Goal: Transaction & Acquisition: Purchase product/service

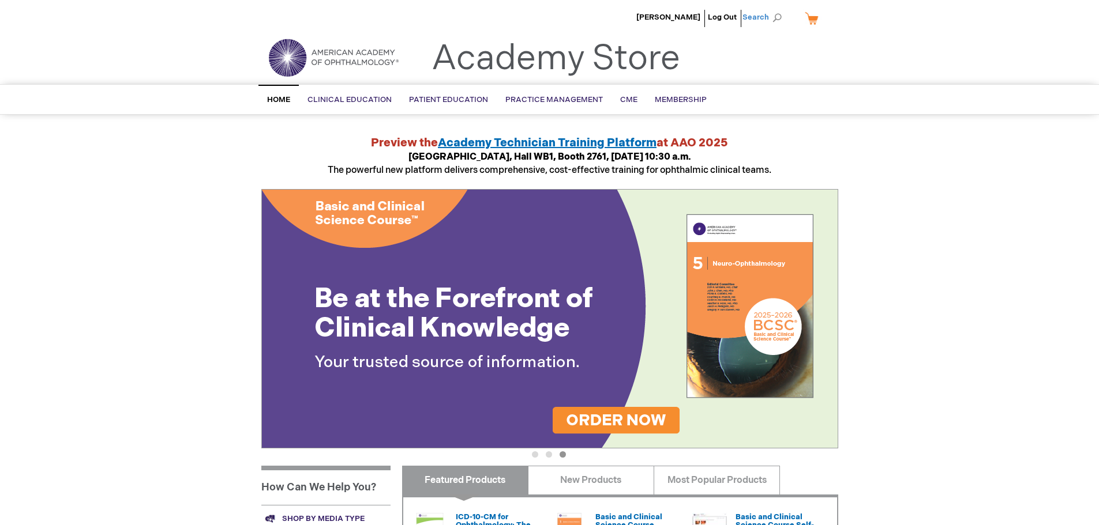
click at [762, 13] on span "Search" at bounding box center [764, 17] width 44 height 23
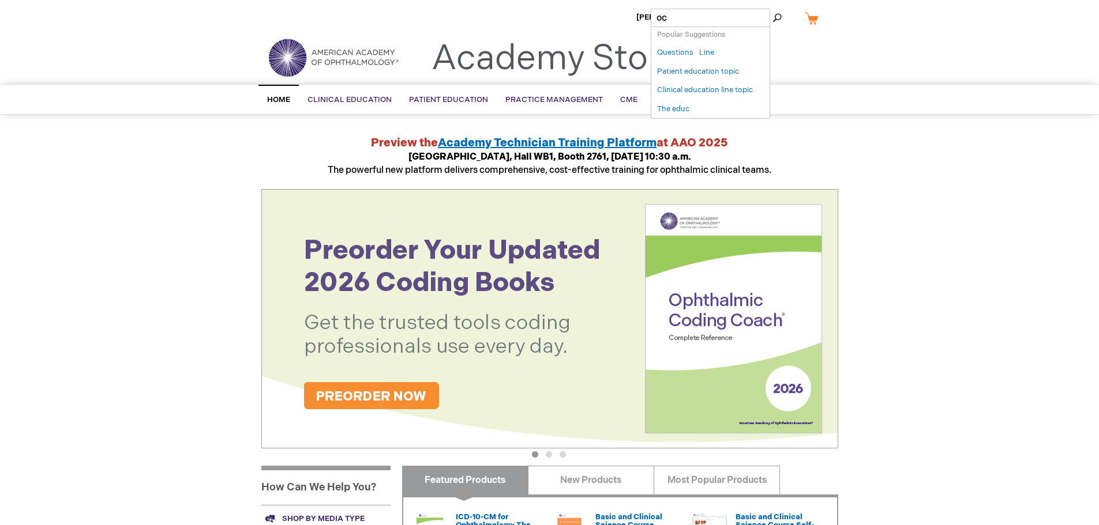
type input "ocs"
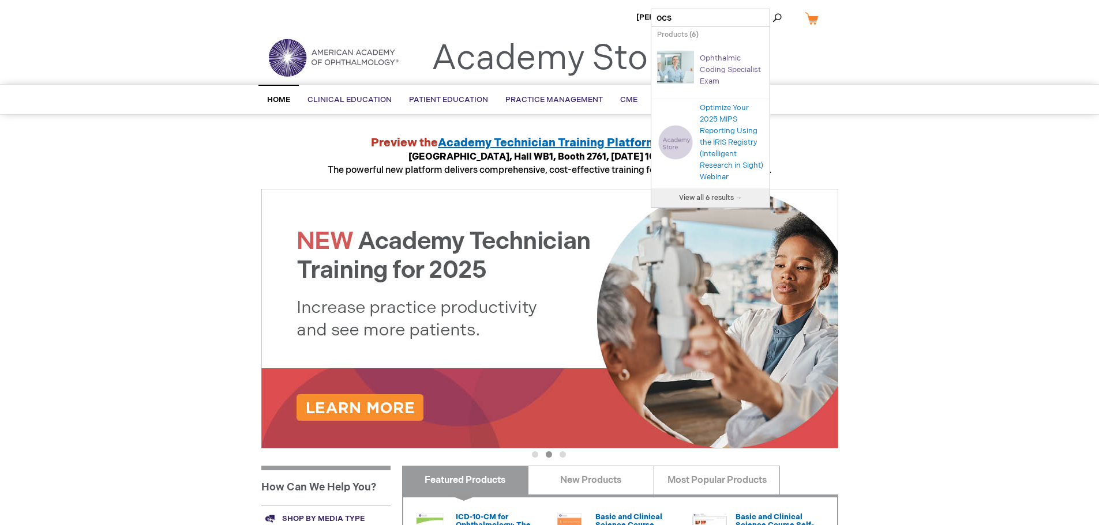
click at [720, 55] on link "Ophthalmic Coding Specialist Exam" at bounding box center [730, 70] width 61 height 32
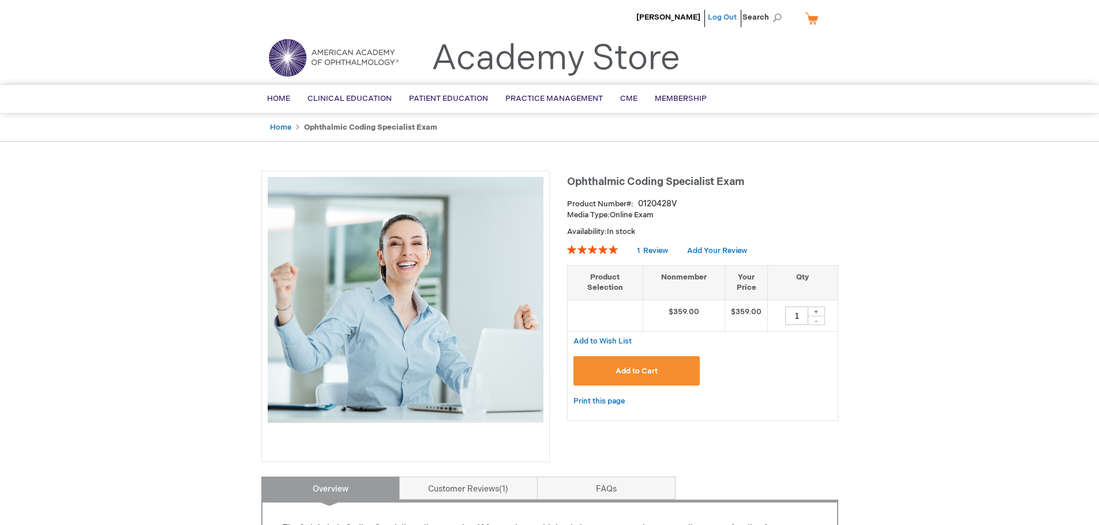
click at [720, 14] on link "Log Out" at bounding box center [722, 17] width 29 height 9
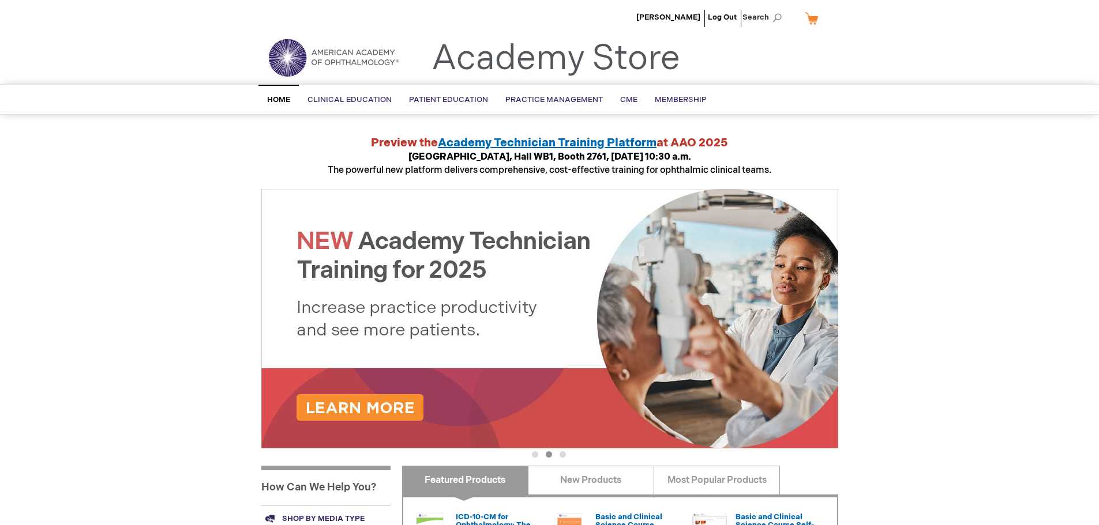
click at [813, 16] on link "My Cart" at bounding box center [816, 18] width 28 height 20
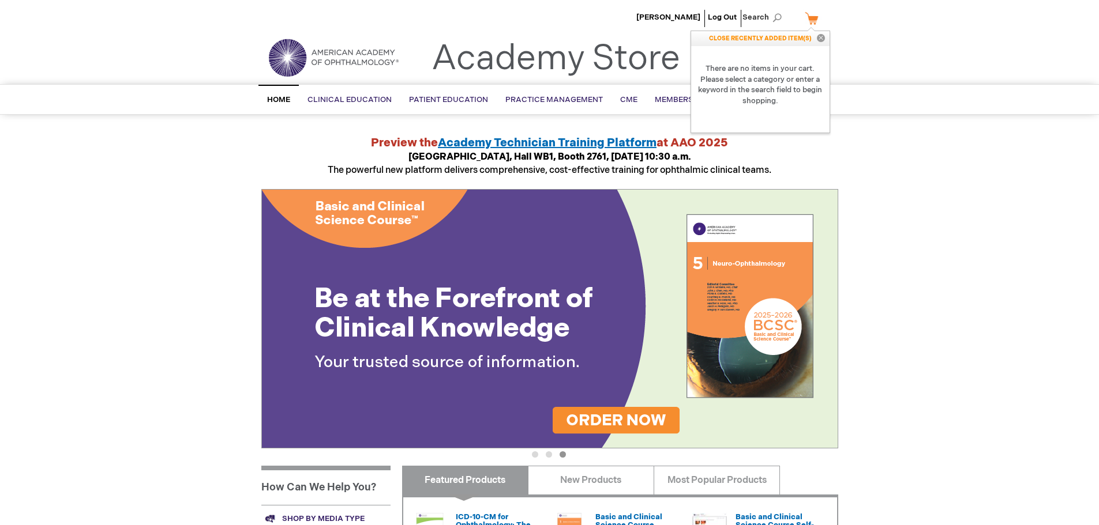
click at [1040, 238] on div "Jessica Wilson Log Out Search My Cart CLOSE RECENTLY ADDED ITEM(S) Close There …" at bounding box center [549, 433] width 1099 height 867
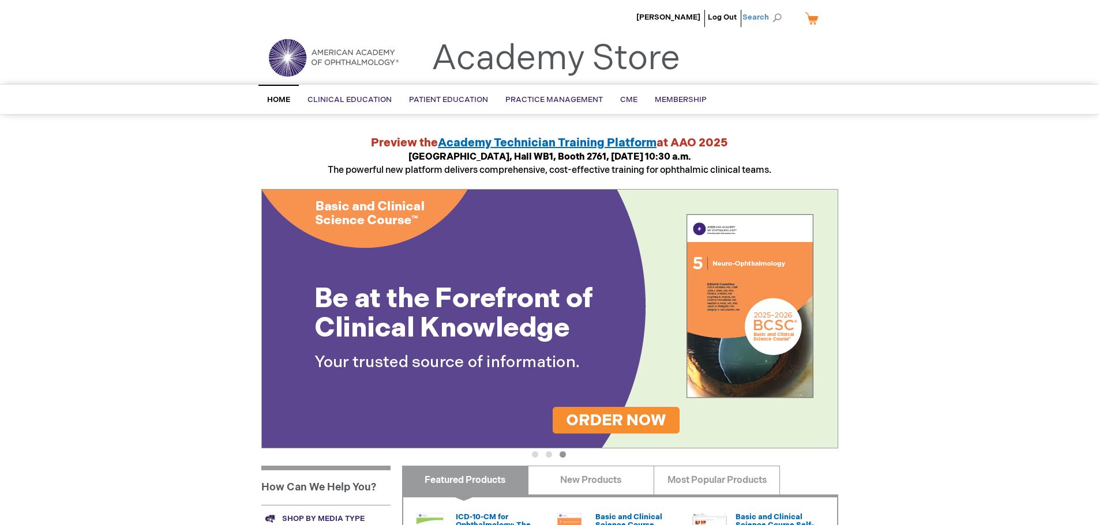
click at [757, 17] on span "Search" at bounding box center [764, 17] width 44 height 23
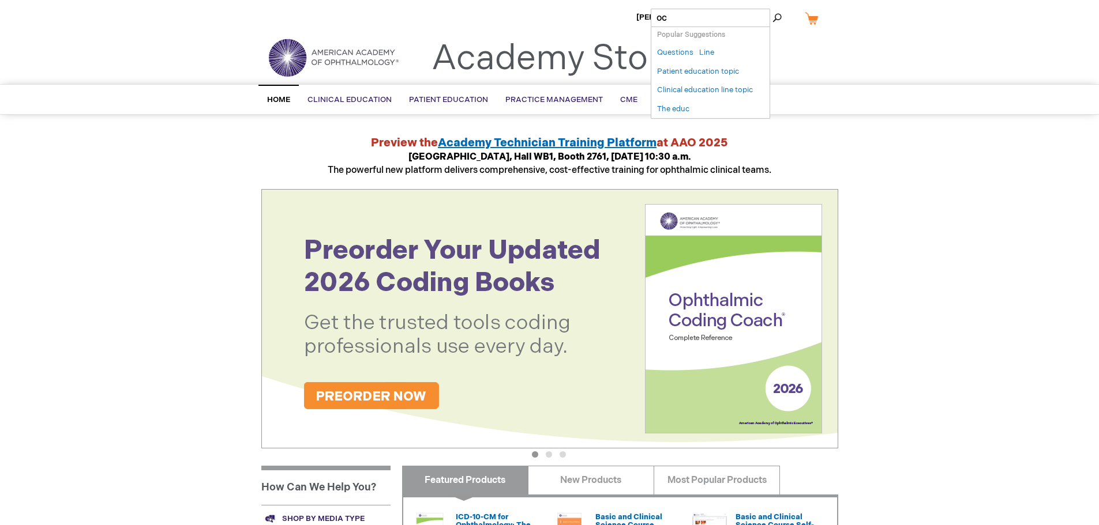
type input "ocs"
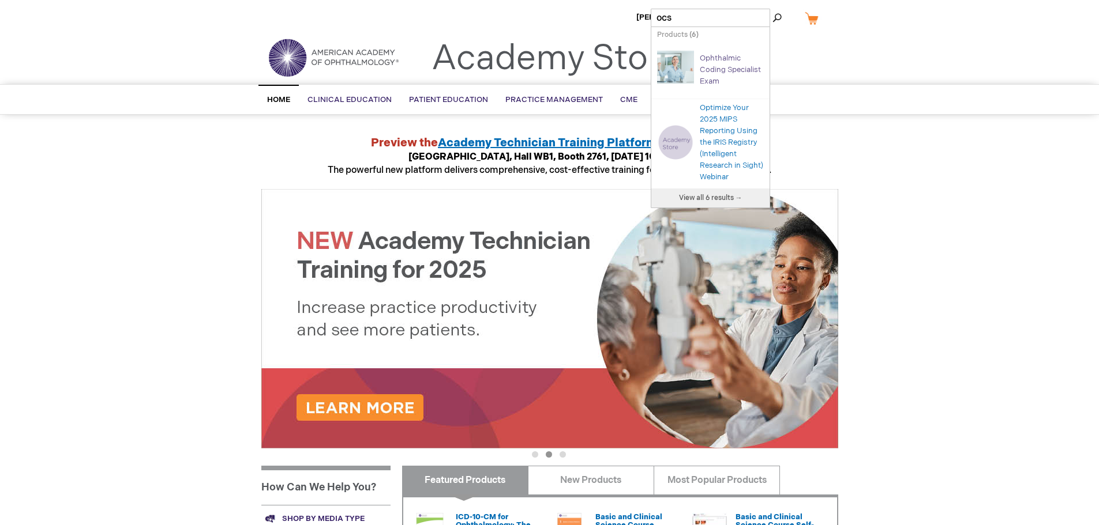
click at [704, 68] on link "Ophthalmic Coding Specialist Exam" at bounding box center [730, 70] width 61 height 32
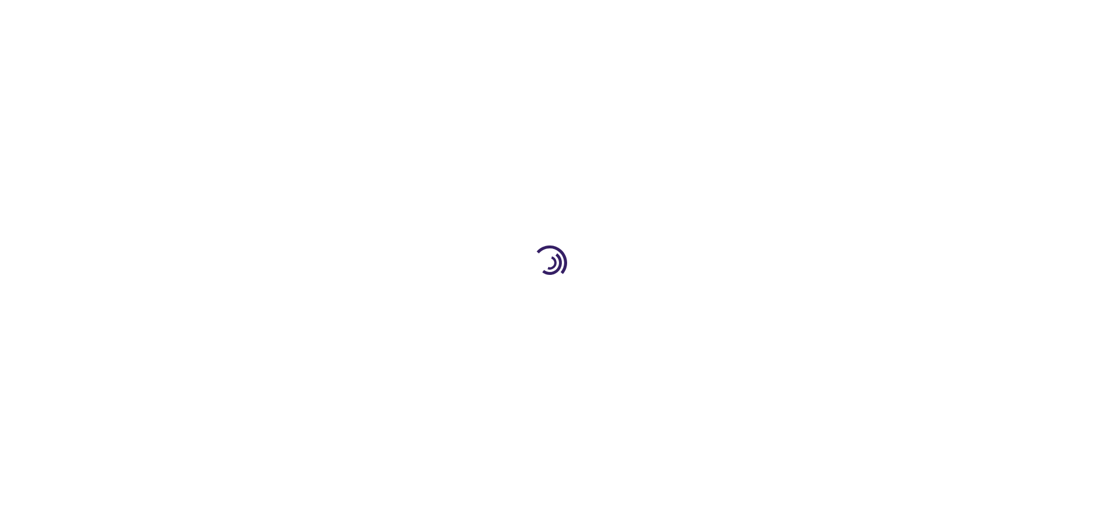
type input "1"
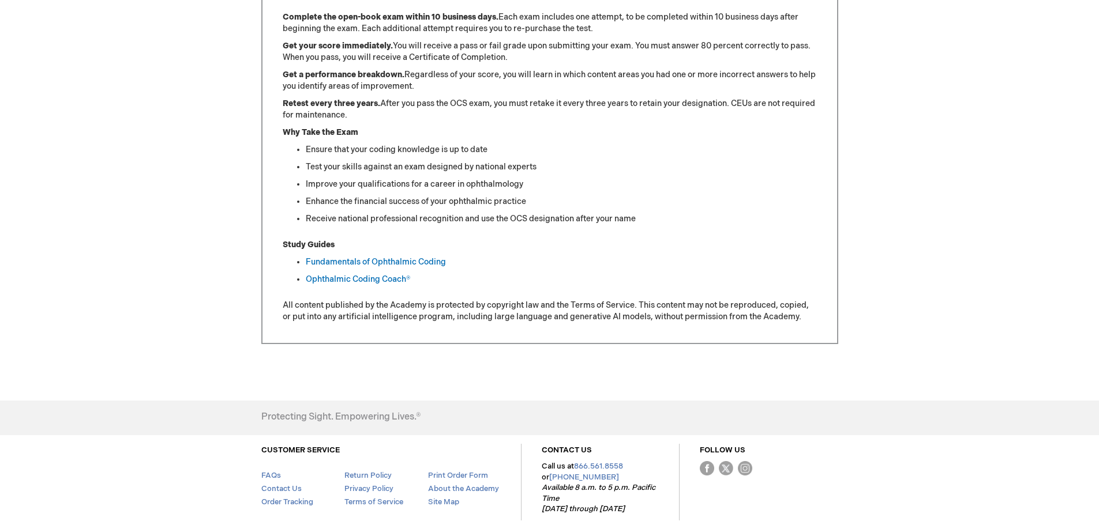
scroll to position [564, 0]
click at [391, 279] on link "Ophthalmic Coding Coach®" at bounding box center [358, 279] width 104 height 10
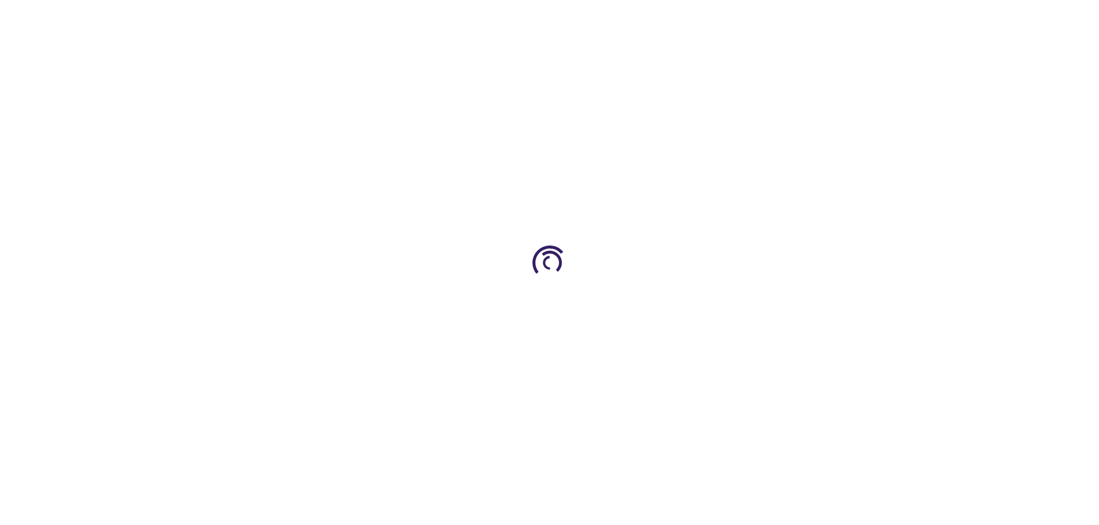
type input "0"
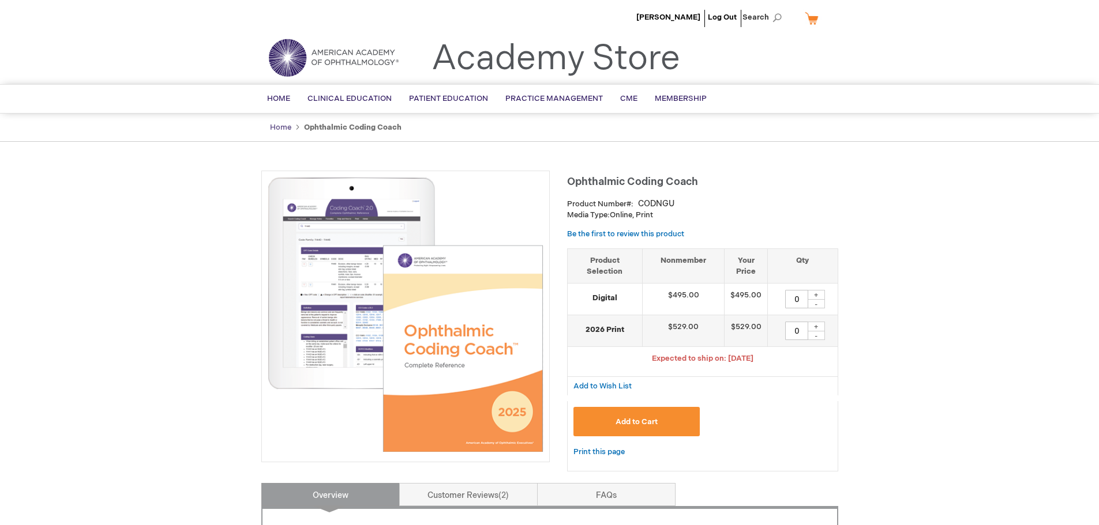
click at [281, 126] on link "Home" at bounding box center [280, 127] width 21 height 9
